Goal: Use online tool/utility: Utilize a website feature to perform a specific function

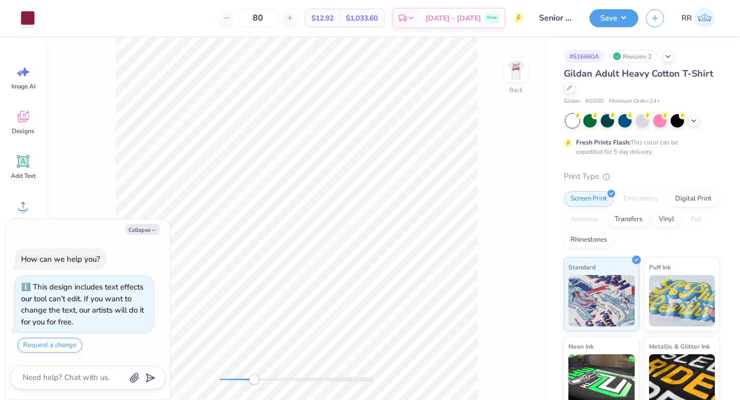
drag, startPoint x: 223, startPoint y: 376, endPoint x: 253, endPoint y: 375, distance: 30.9
click at [253, 375] on div "Accessibility label" at bounding box center [254, 379] width 10 height 10
type textarea "x"
type input "3.87"
click at [24, 200] on icon at bounding box center [22, 205] width 15 height 15
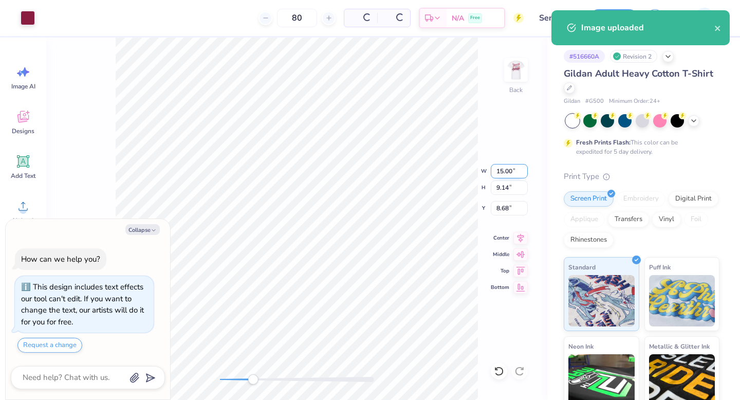
click at [507, 172] on input "15.00" at bounding box center [509, 171] width 37 height 14
click at [501, 373] on icon at bounding box center [499, 371] width 10 height 10
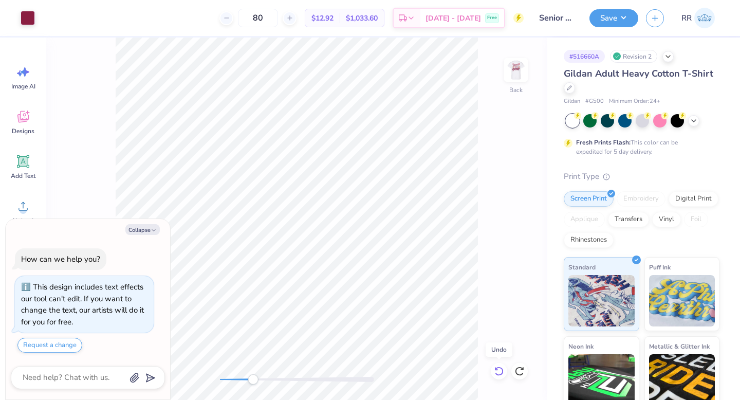
click at [501, 373] on icon at bounding box center [499, 371] width 10 height 10
click at [523, 367] on icon at bounding box center [522, 368] width 2 height 2
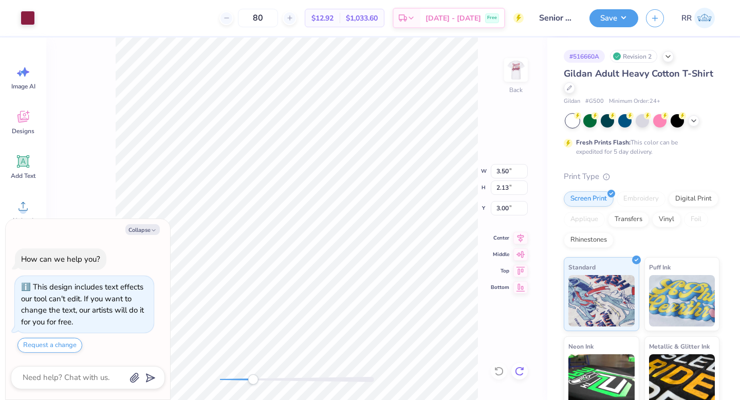
click at [523, 367] on icon at bounding box center [522, 368] width 2 height 2
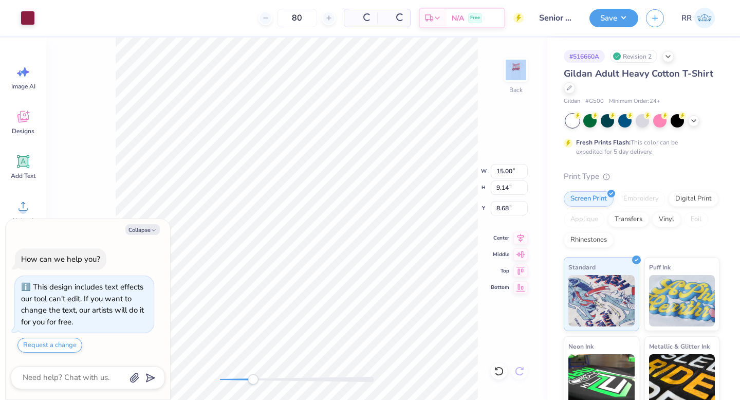
click at [523, 367] on div "Back W 15.00 15.00 " H 9.14 9.14 " Y 8.68 8.68 " Center Middle Top Bottom" at bounding box center [296, 219] width 501 height 362
click at [523, 367] on div "Back W 15.00 H 9.14 Y 8.68 Center Middle Top Bottom" at bounding box center [296, 219] width 501 height 362
click at [523, 367] on div "Back" at bounding box center [296, 219] width 501 height 362
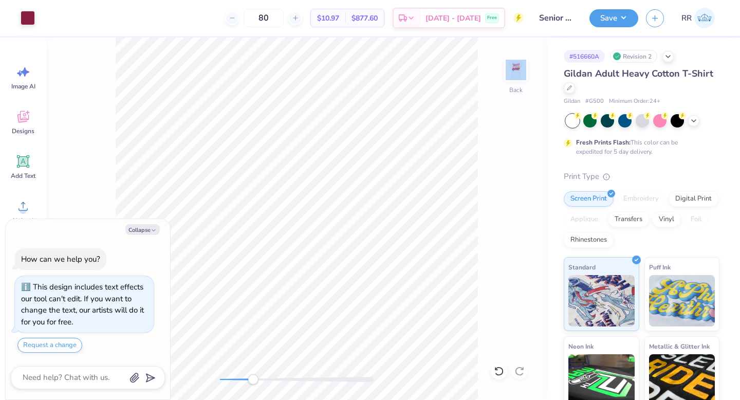
click at [522, 367] on div "Back" at bounding box center [296, 219] width 501 height 362
click at [297, 375] on div "Back" at bounding box center [296, 219] width 501 height 362
type textarea "x"
click at [500, 168] on input "15.00" at bounding box center [509, 171] width 37 height 14
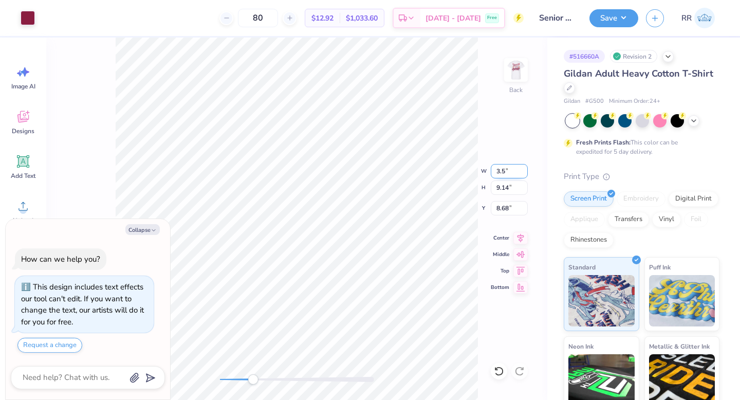
type input "3.5"
type textarea "x"
type input "3.50"
type input "2.13"
type input "12.18"
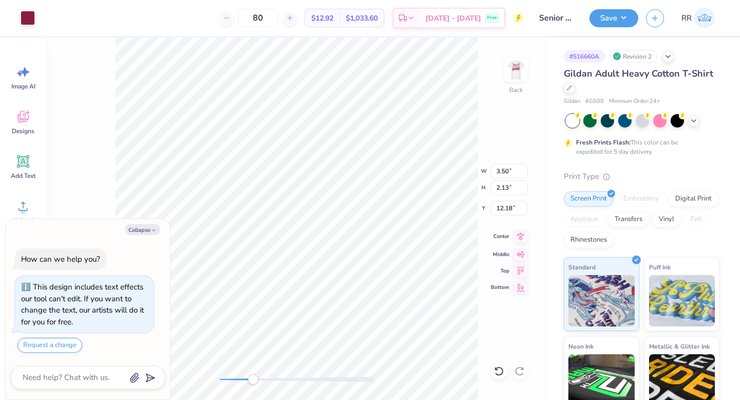
click at [522, 237] on icon at bounding box center [520, 236] width 7 height 9
click at [203, 378] on div "Back W 3.50 3.50 " H 2.13 2.13 " Y 12.18 12.18 " Center Middle Top Bottom" at bounding box center [296, 219] width 501 height 362
click at [513, 73] on img at bounding box center [515, 69] width 41 height 41
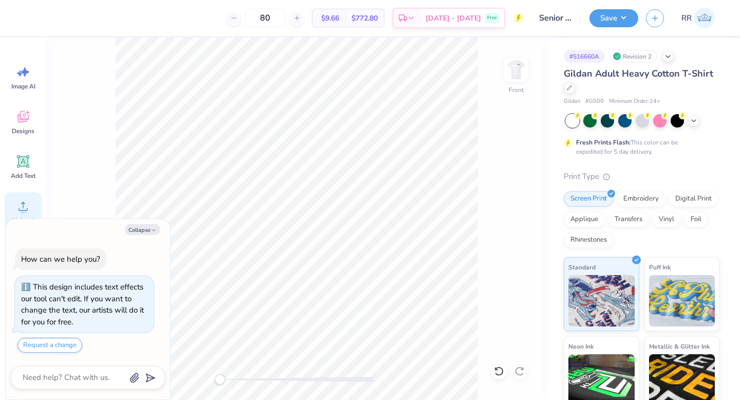
click at [32, 201] on div "Upload" at bounding box center [23, 211] width 37 height 39
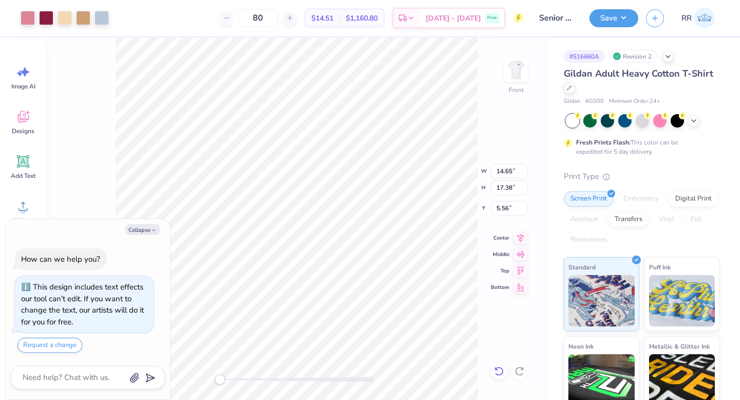
click at [498, 370] on icon at bounding box center [499, 371] width 10 height 10
click at [522, 369] on icon at bounding box center [522, 368] width 2 height 2
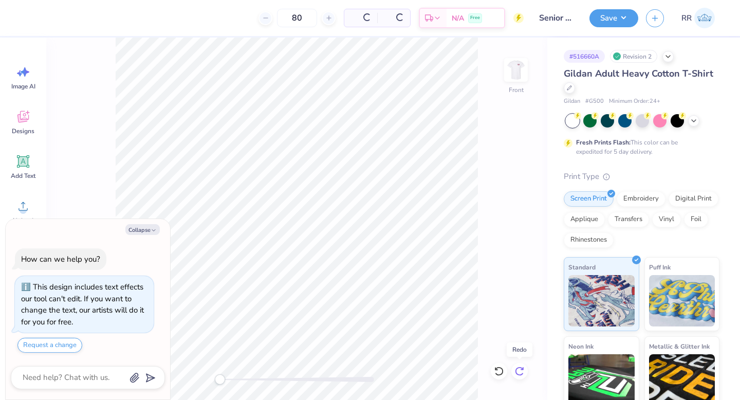
click at [522, 369] on icon at bounding box center [522, 368] width 2 height 2
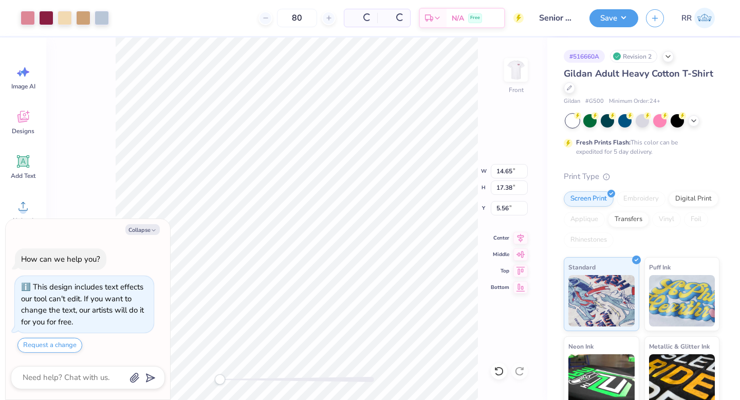
type textarea "x"
click at [501, 170] on input "14.65" at bounding box center [509, 171] width 37 height 14
type input "12.5"
type textarea "x"
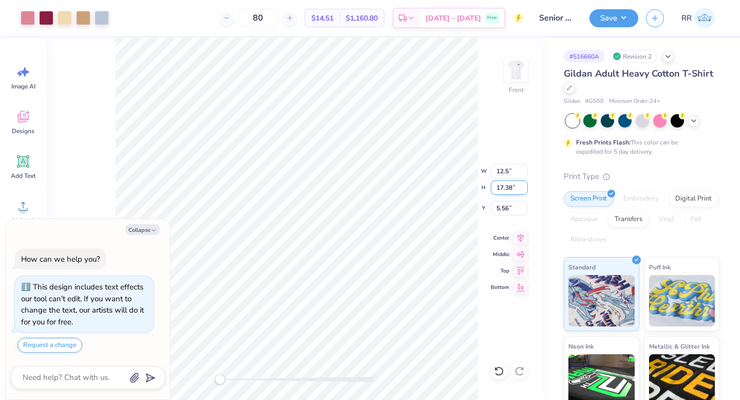
type input "12.50"
type input "14.83"
type input "3"
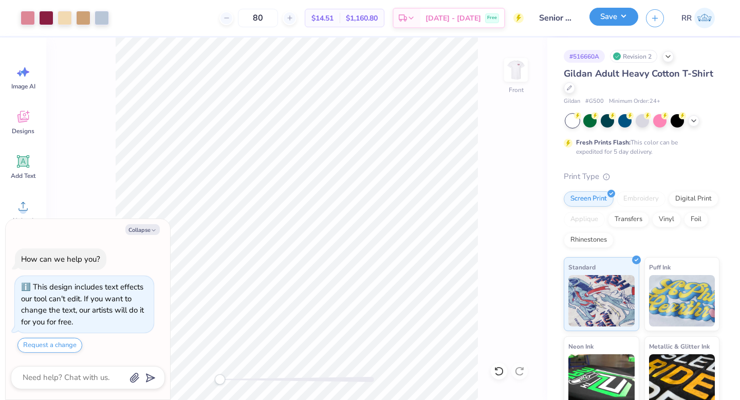
click at [609, 16] on button "Save" at bounding box center [613, 17] width 49 height 18
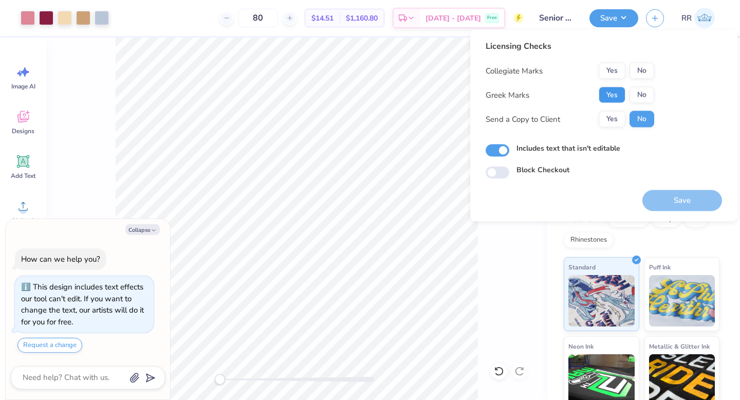
click at [621, 92] on button "Yes" at bounding box center [612, 95] width 27 height 16
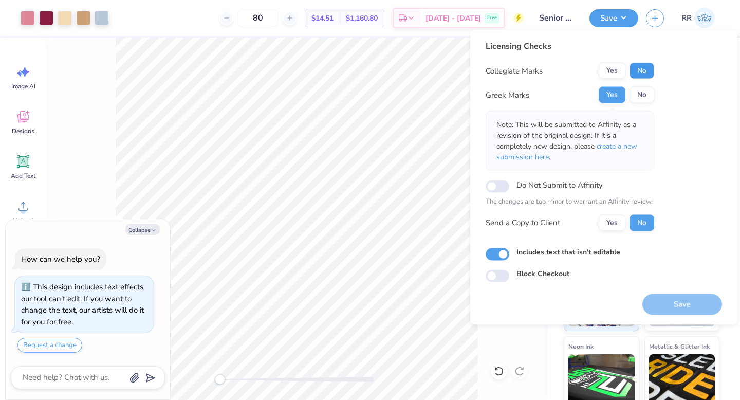
click at [637, 75] on button "No" at bounding box center [642, 71] width 25 height 16
click at [698, 300] on button "Save" at bounding box center [682, 303] width 80 height 21
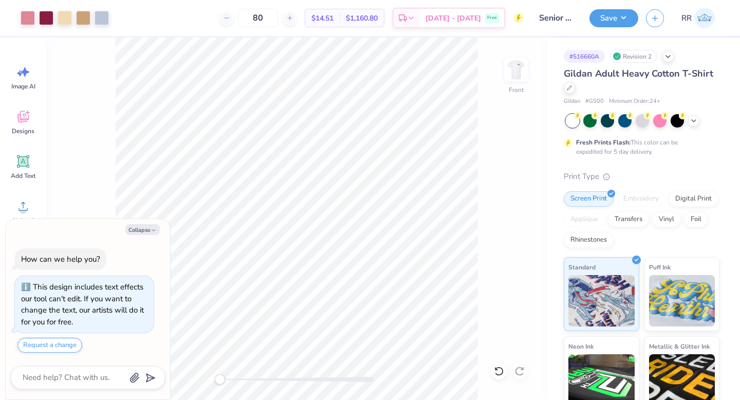
type textarea "x"
